Goal: Find specific page/section

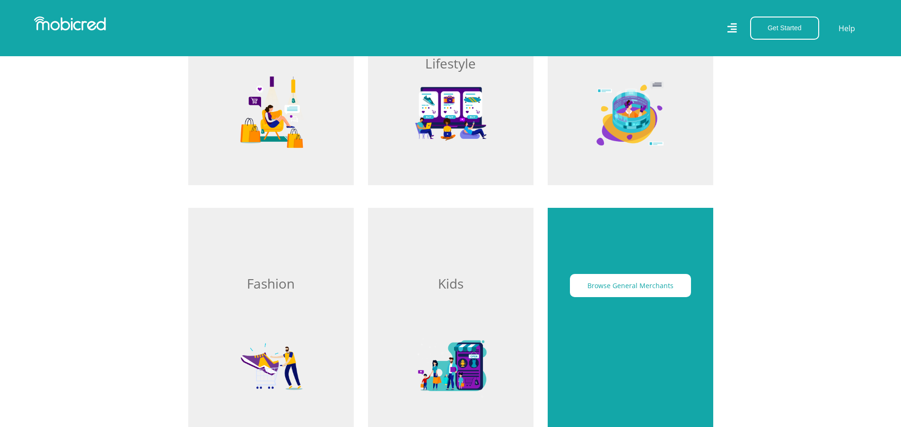
scroll to position [520, 0]
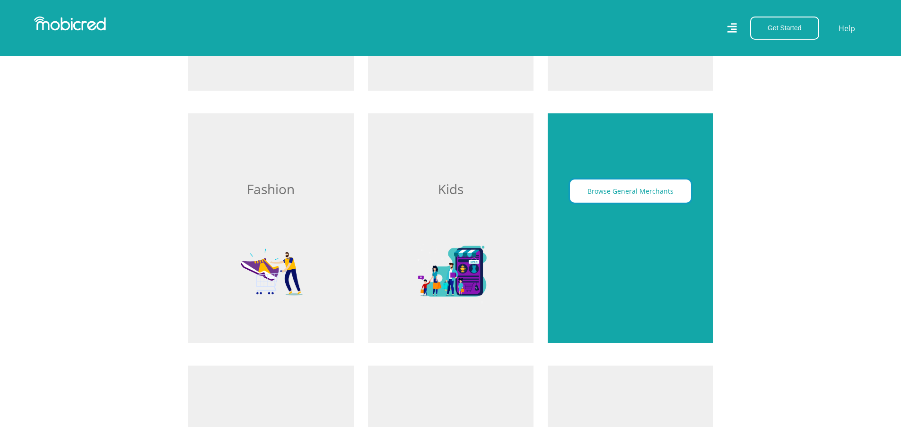
click at [609, 192] on button "Browse General Merchants" at bounding box center [630, 191] width 121 height 23
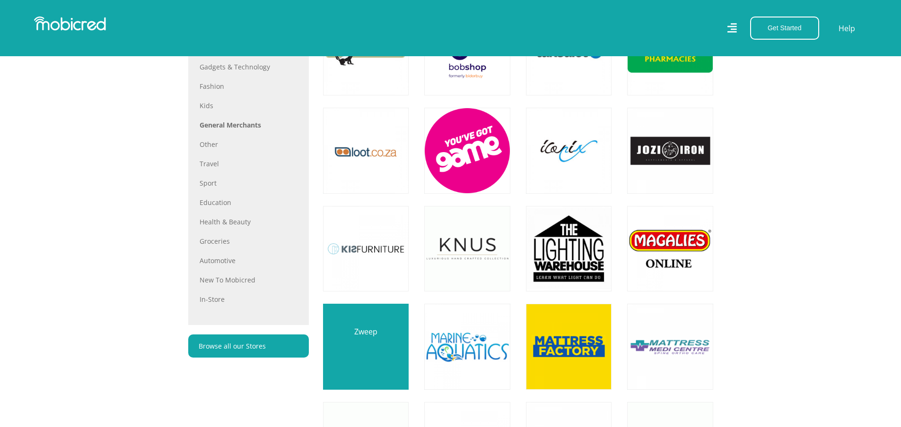
scroll to position [331, 0]
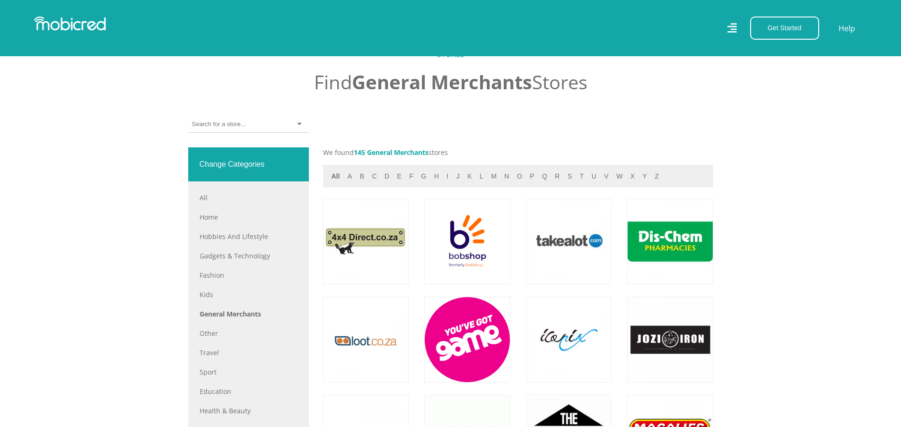
click at [231, 129] on input "select-one" at bounding box center [218, 124] width 53 height 9
type input "baking"
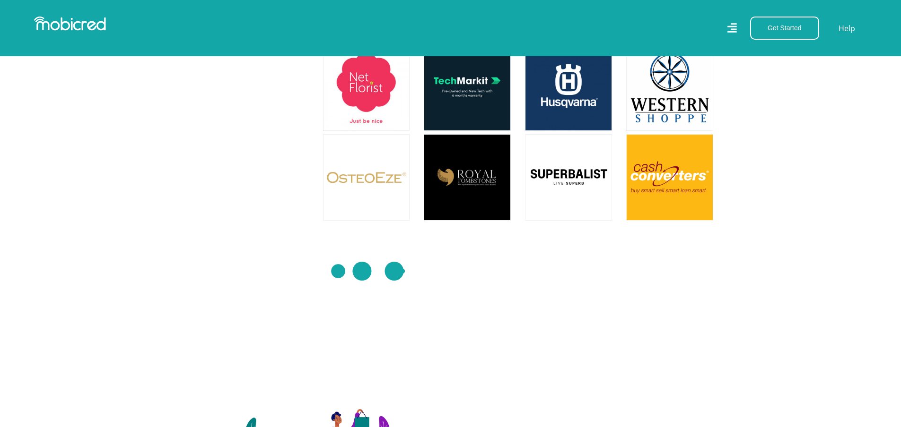
scroll to position [3026, 0]
